Goal: Information Seeking & Learning: Learn about a topic

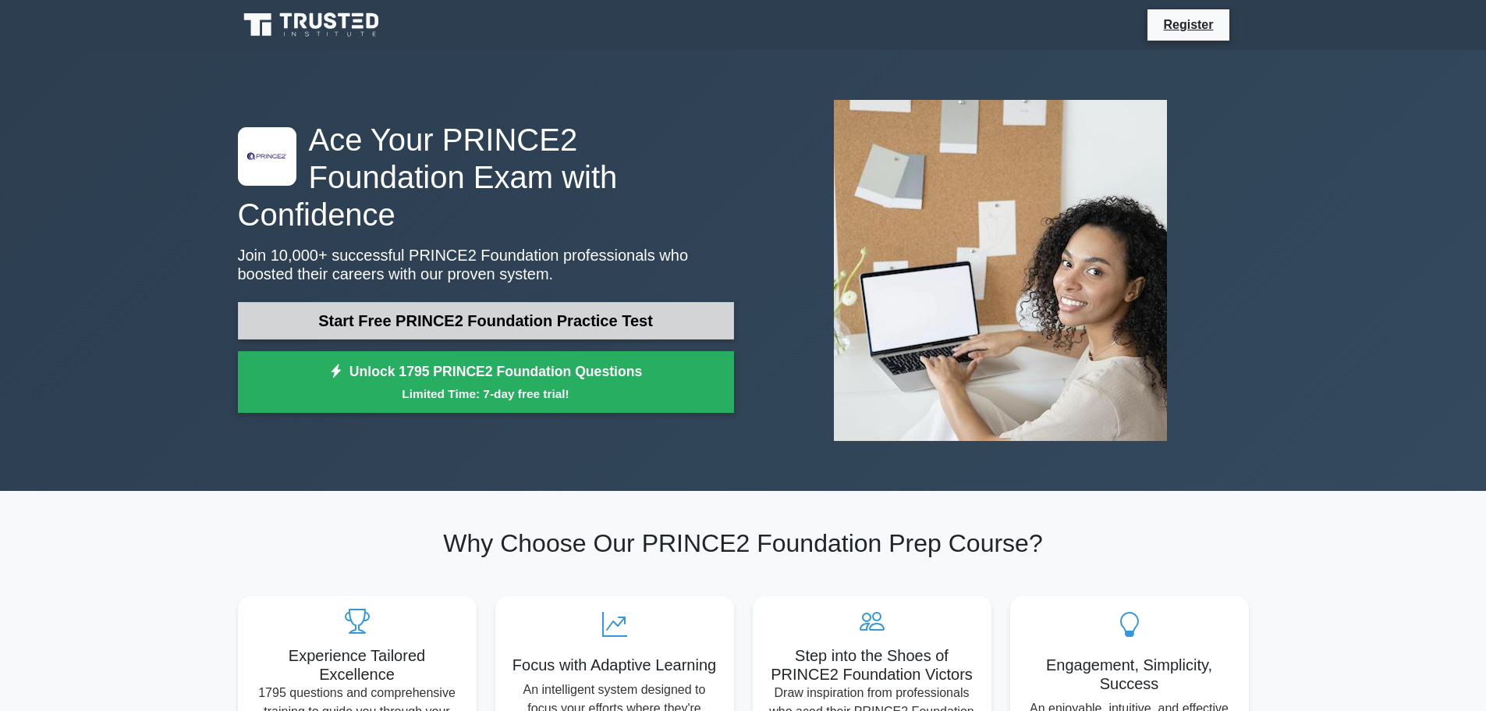
click at [467, 302] on link "Start Free PRINCE2 Foundation Practice Test" at bounding box center [486, 320] width 496 height 37
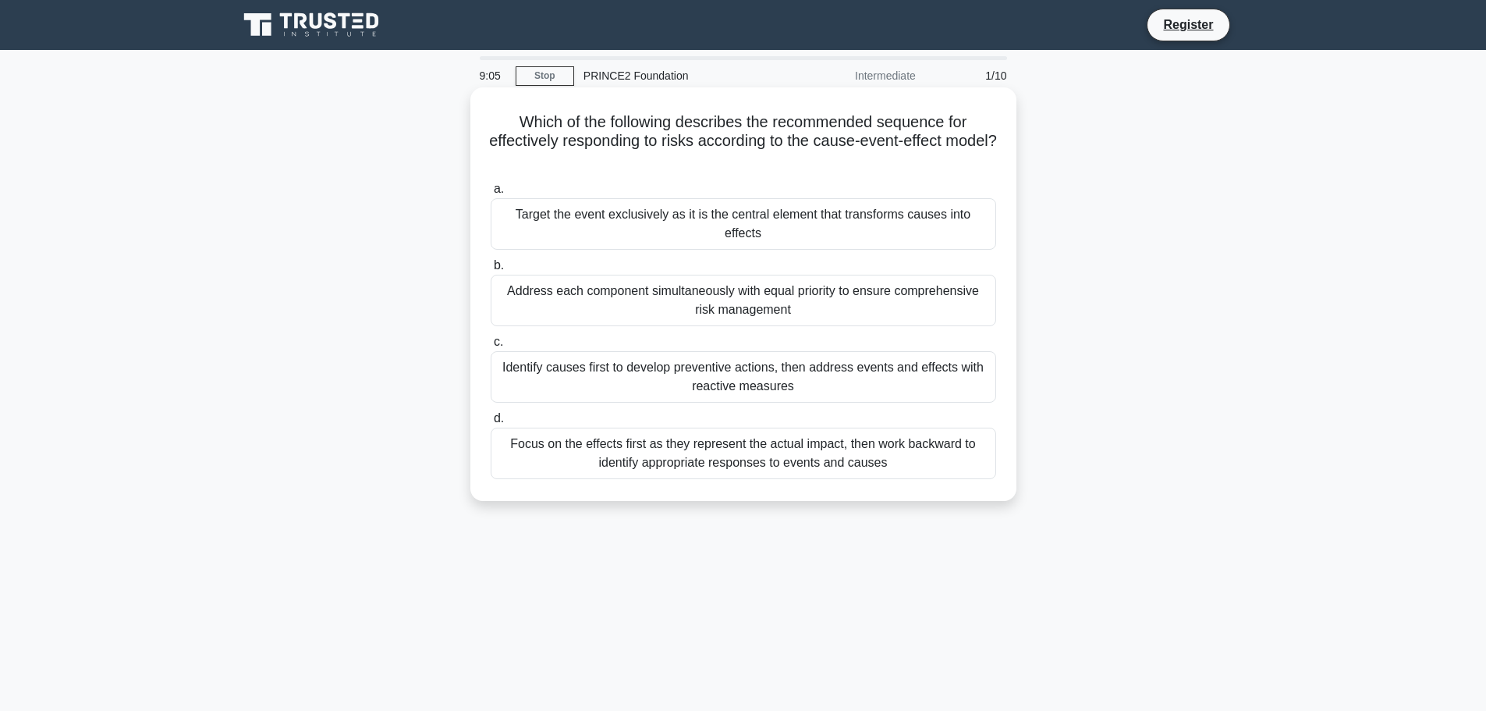
click at [966, 357] on div "Identify causes first to develop preventive actions, then address events and ef…" at bounding box center [744, 376] width 506 height 51
click at [491, 347] on input "c. Identify causes first to develop preventive actions, then address events and…" at bounding box center [491, 342] width 0 height 10
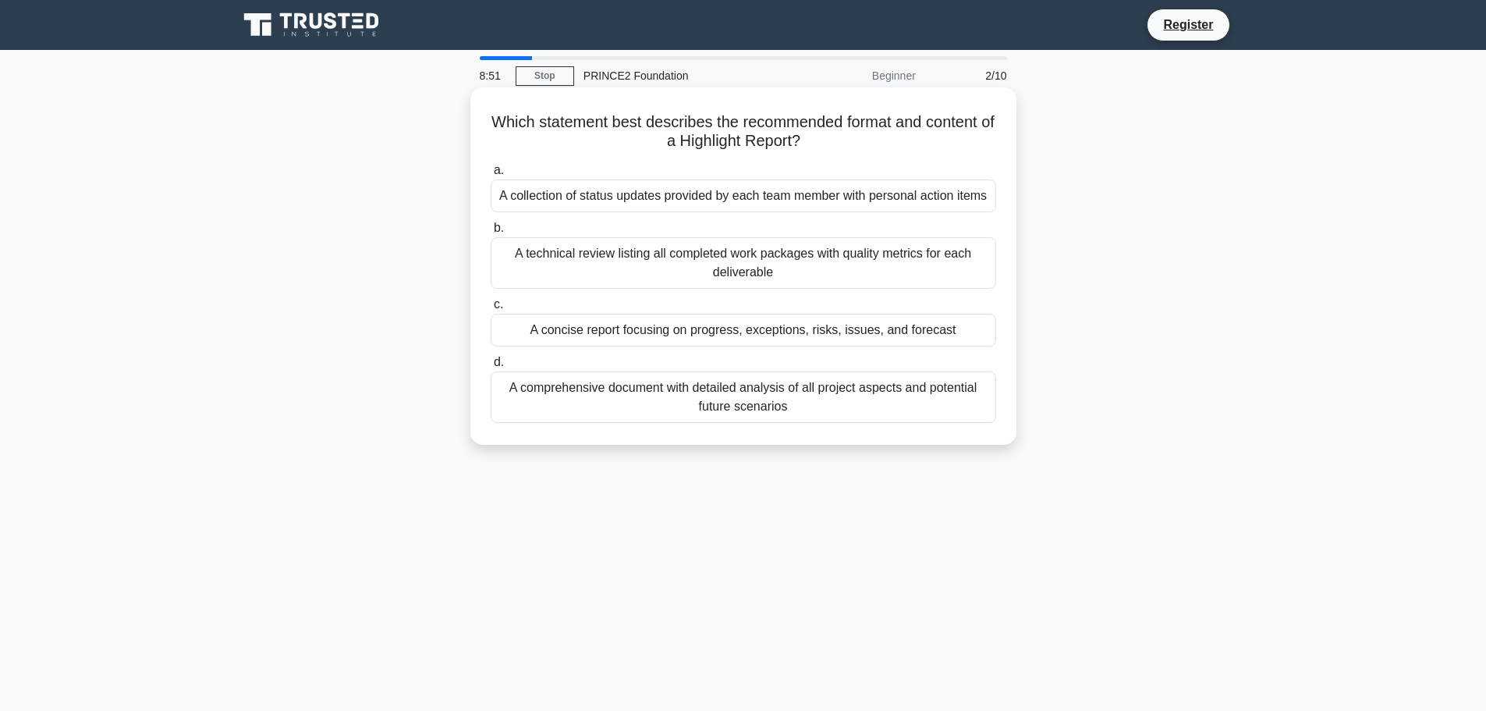
click at [645, 404] on div "A comprehensive document with detailed analysis of all project aspects and pote…" at bounding box center [744, 396] width 506 height 51
click at [491, 367] on input "d. A comprehensive document with detailed analysis of all project aspects and p…" at bounding box center [491, 362] width 0 height 10
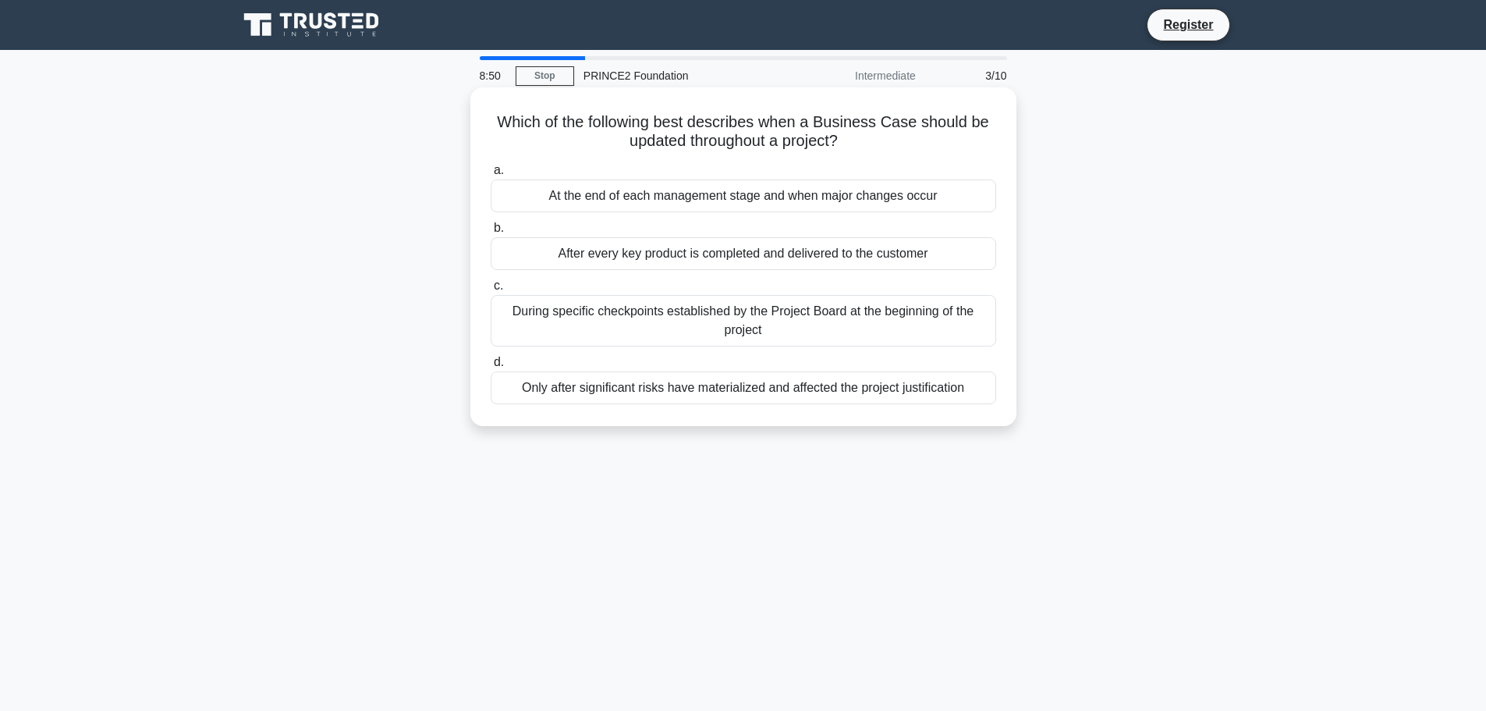
click at [660, 195] on div "At the end of each management stage and when major changes occur" at bounding box center [744, 195] width 506 height 33
click at [491, 176] on input "a. At the end of each management stage and when major changes occur" at bounding box center [491, 170] width 0 height 10
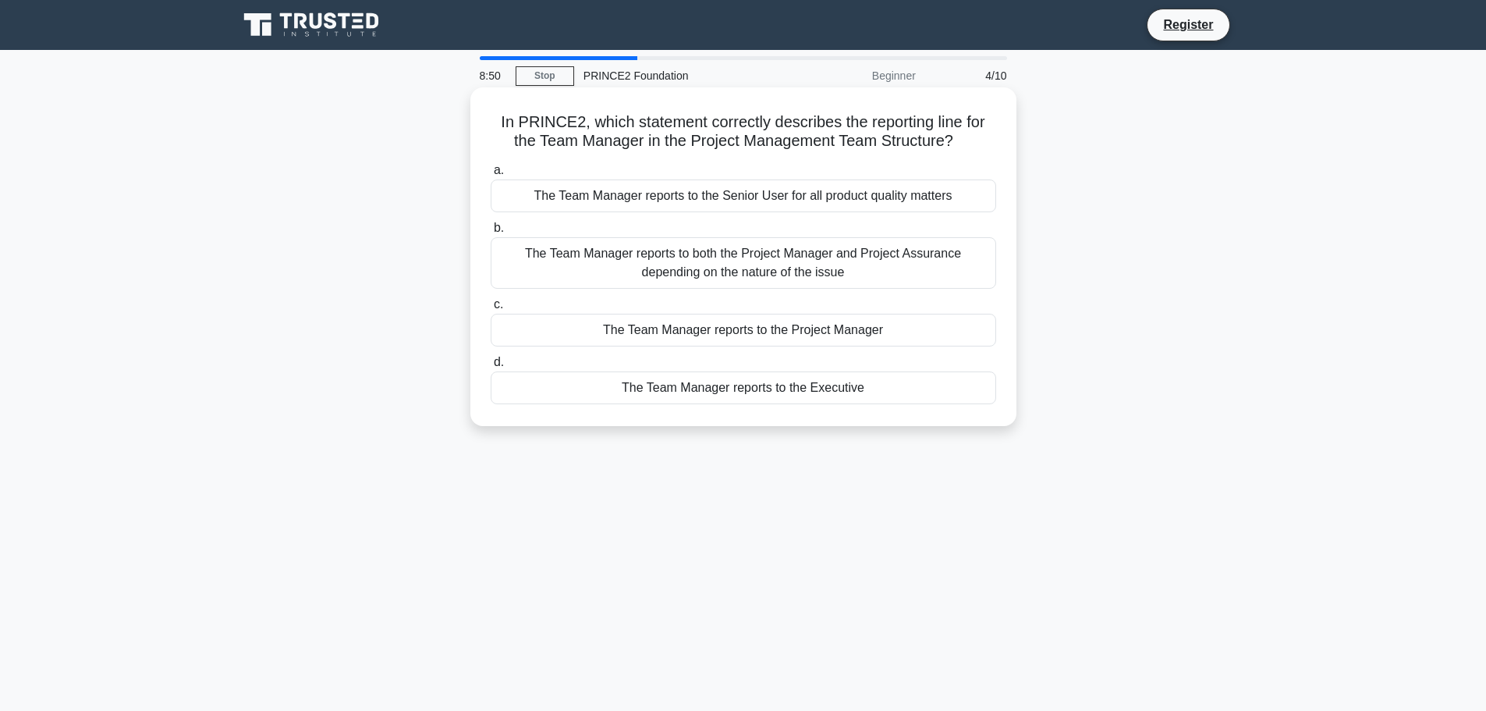
click at [663, 257] on div "The Team Manager reports to both the Project Manager and Project Assurance depe…" at bounding box center [744, 262] width 506 height 51
click at [491, 233] on input "b. The Team Manager reports to both the Project Manager and Project Assurance d…" at bounding box center [491, 228] width 0 height 10
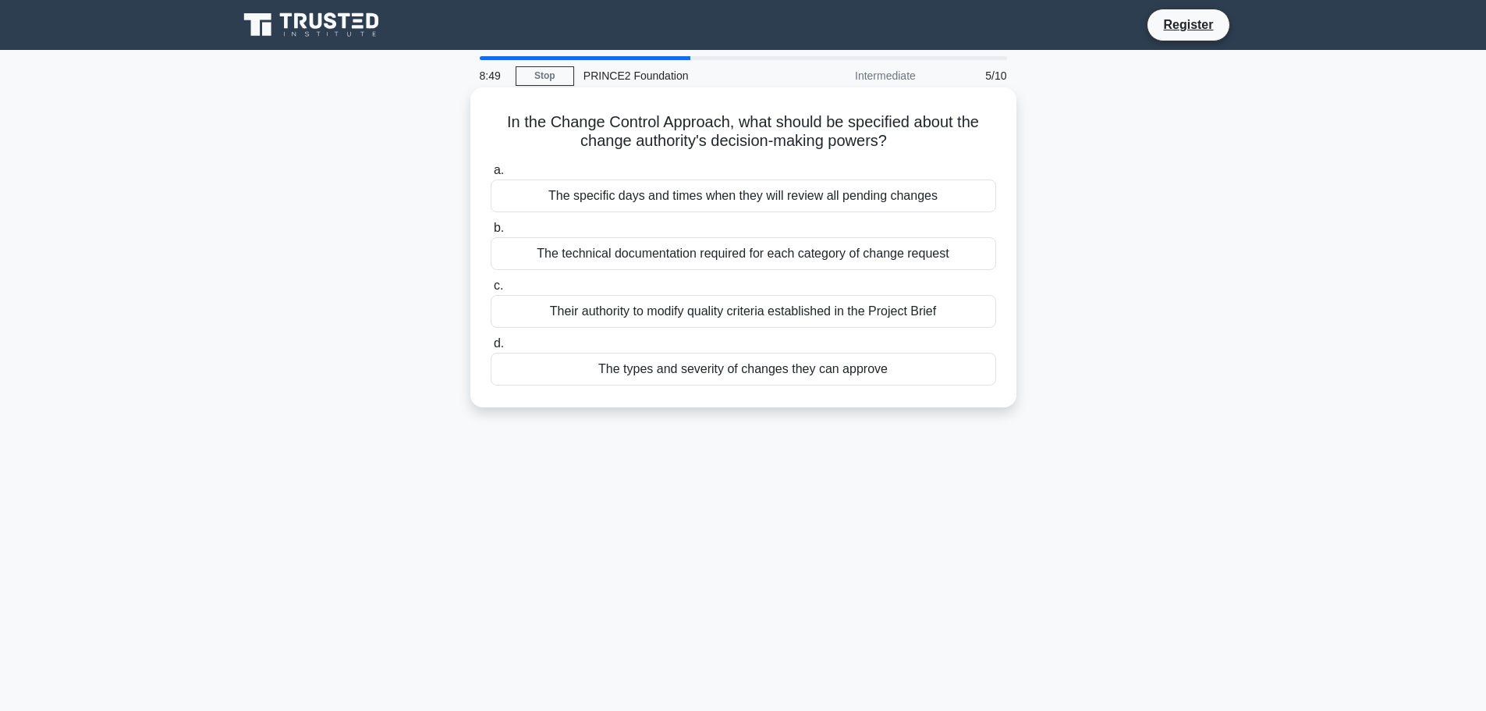
drag, startPoint x: 661, startPoint y: 329, endPoint x: 662, endPoint y: 341, distance: 11.8
click at [661, 330] on div "a. The specific days and times when they will review all pending changes b. The…" at bounding box center [743, 273] width 524 height 231
click at [666, 357] on div "The types and severity of changes they can approve" at bounding box center [744, 369] width 506 height 33
click at [491, 349] on input "d. The types and severity of changes they can approve" at bounding box center [491, 344] width 0 height 10
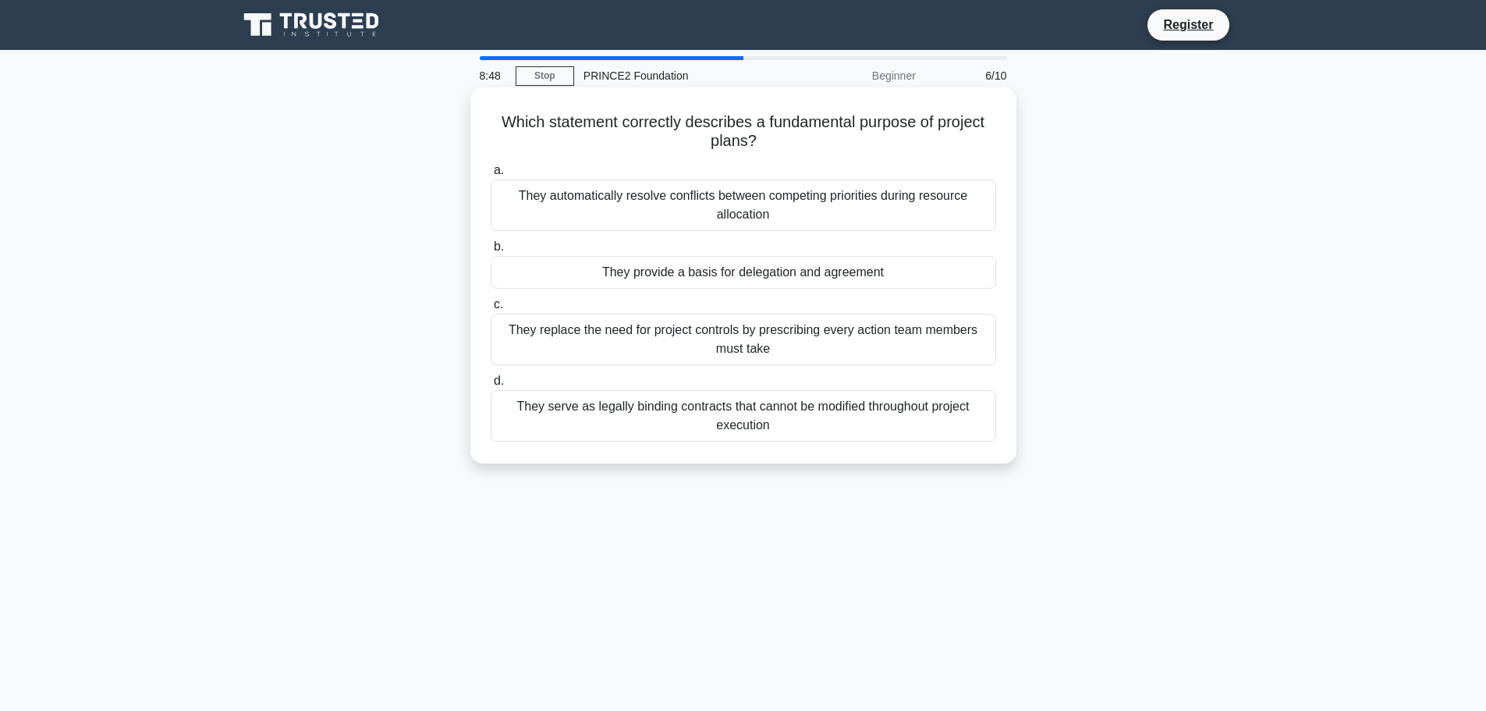
click at [663, 325] on div "They replace the need for project controls by prescribing every action team mem…" at bounding box center [744, 339] width 506 height 51
click at [491, 310] on input "c. They replace the need for project controls by prescribing every action team …" at bounding box center [491, 305] width 0 height 10
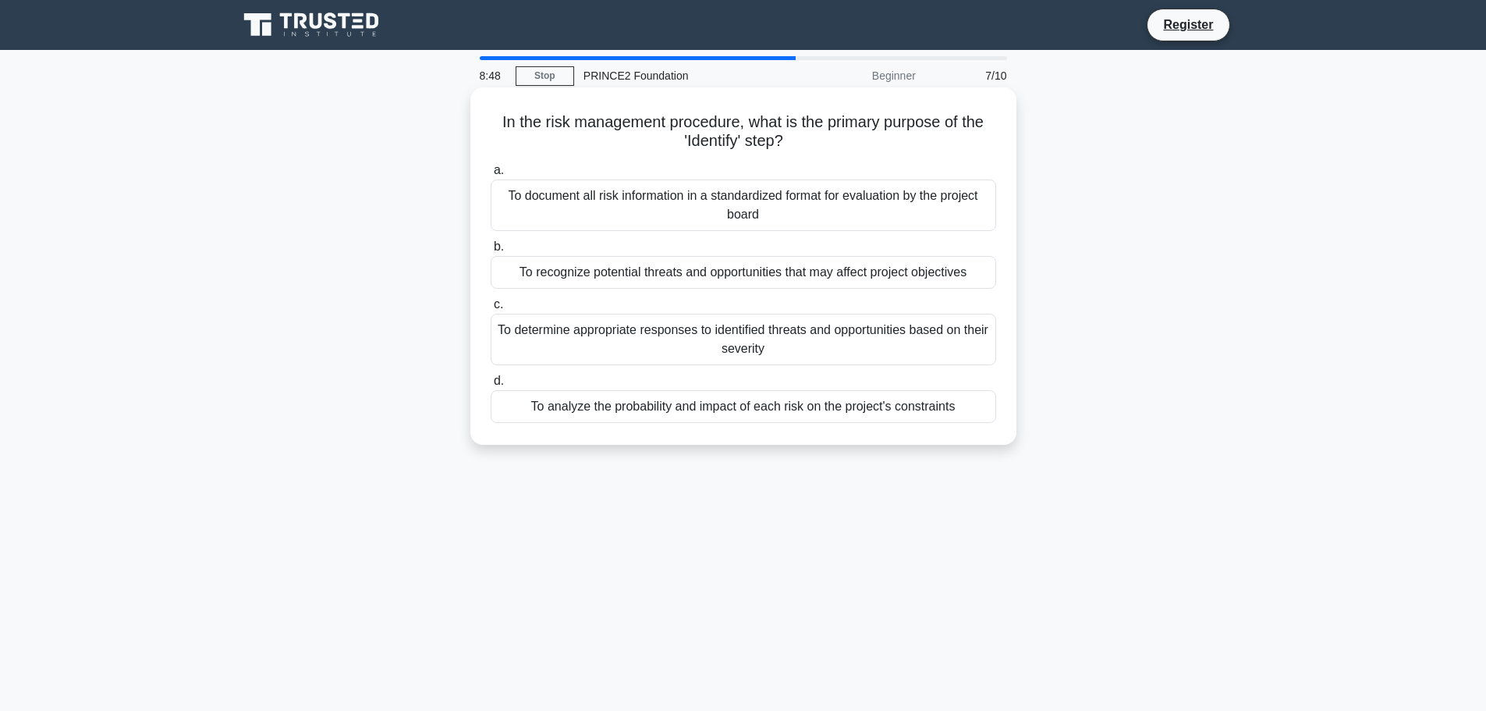
click at [664, 204] on div "To document all risk information in a standardized format for evaluation by the…" at bounding box center [744, 204] width 506 height 51
click at [491, 176] on input "a. To document all risk information in a standardized format for evaluation by …" at bounding box center [491, 170] width 0 height 10
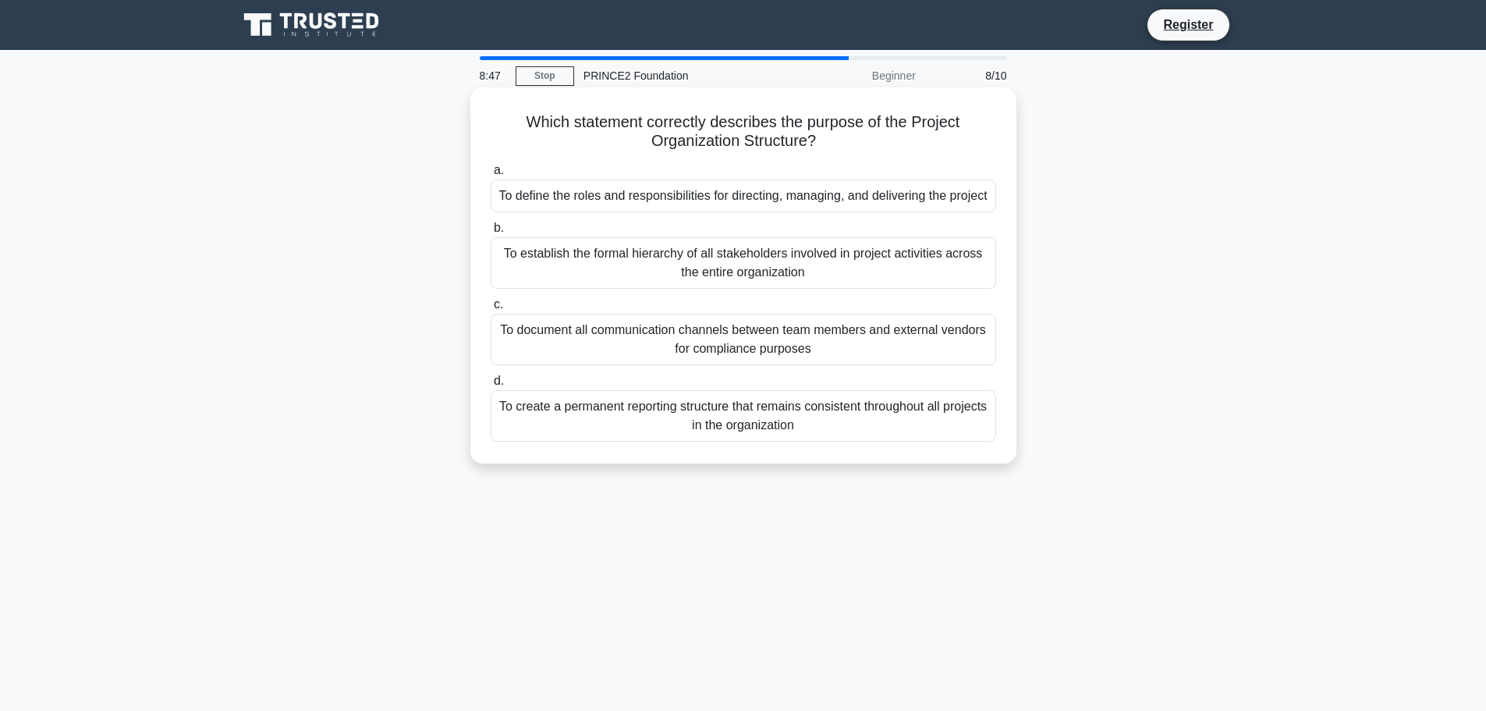
click at [672, 261] on div "To establish the formal hierarchy of all stakeholders involved in project activ…" at bounding box center [744, 262] width 506 height 51
click at [491, 233] on input "b. To establish the formal hierarchy of all stakeholders involved in project ac…" at bounding box center [491, 228] width 0 height 10
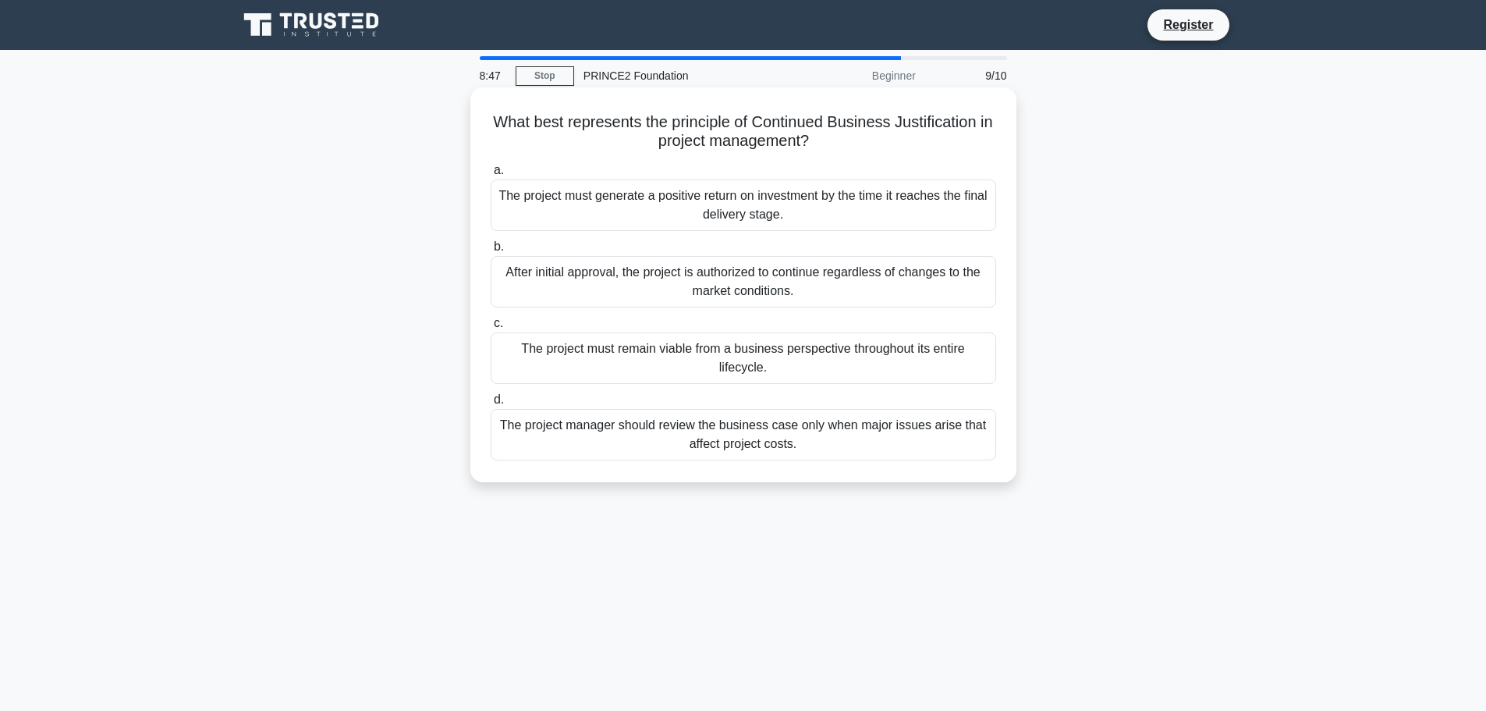
click at [678, 339] on div "The project must remain viable from a business perspective throughout its entir…" at bounding box center [744, 357] width 506 height 51
click at [491, 328] on input "c. The project must remain viable from a business perspective throughout its en…" at bounding box center [491, 323] width 0 height 10
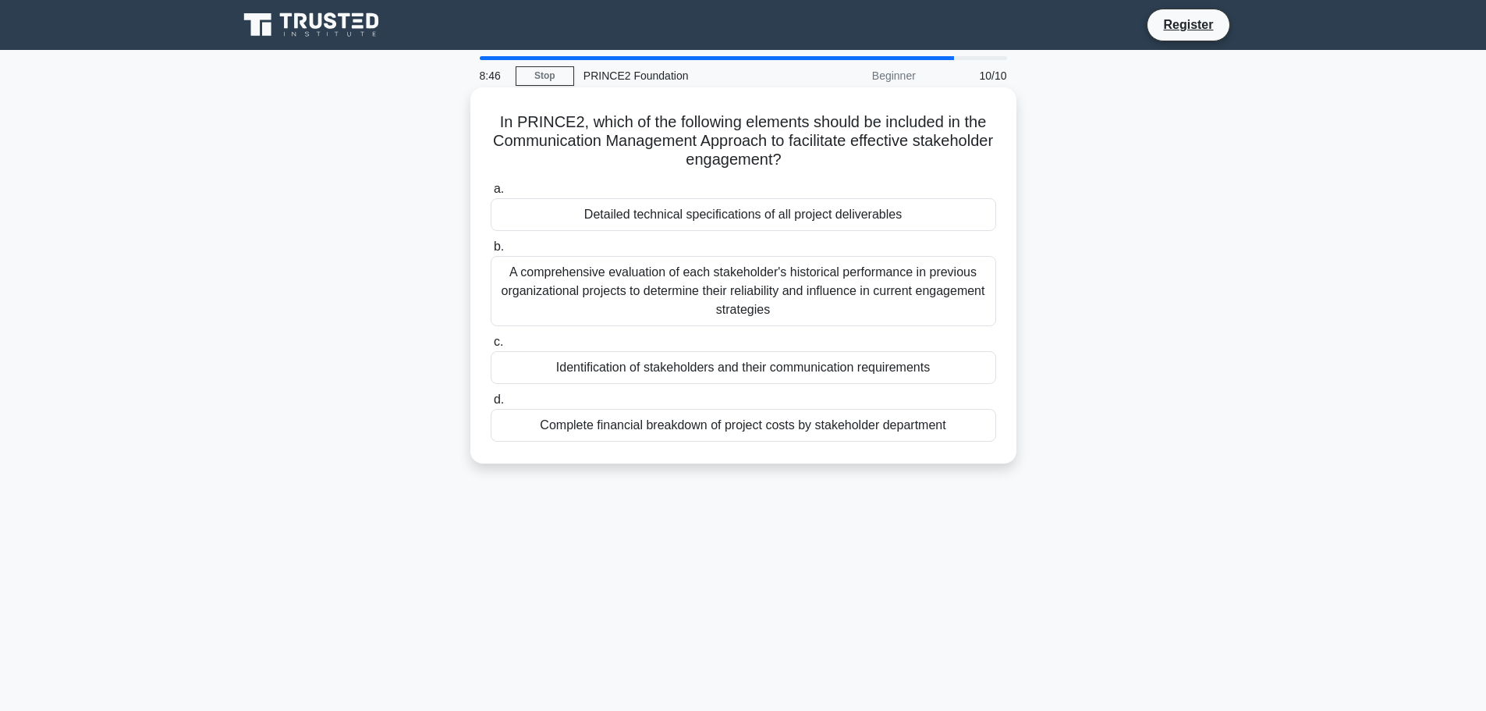
click at [673, 428] on div "Complete financial breakdown of project costs by stakeholder department" at bounding box center [744, 425] width 506 height 33
click at [491, 405] on input "d. Complete financial breakdown of project costs by stakeholder department" at bounding box center [491, 400] width 0 height 10
